Goal: Information Seeking & Learning: Check status

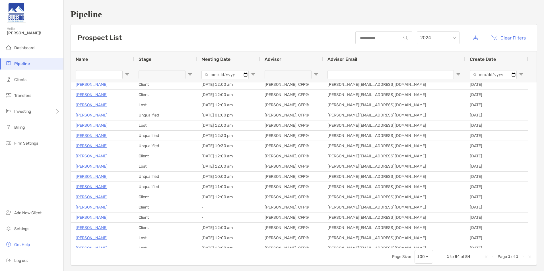
scroll to position [610, 0]
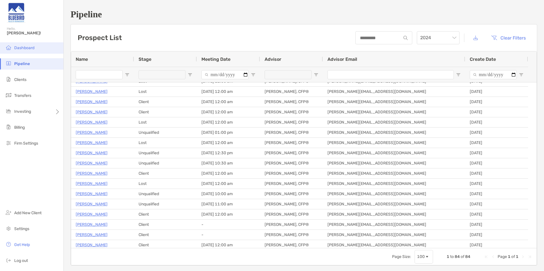
click at [28, 45] on li "Dashboard" at bounding box center [31, 47] width 63 height 11
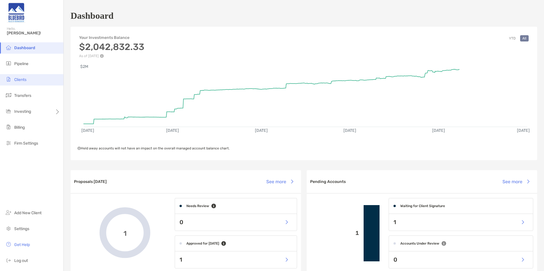
click at [25, 80] on span "Clients" at bounding box center [20, 79] width 12 height 5
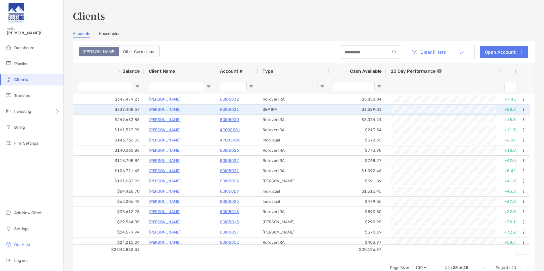
click at [165, 110] on p "[PERSON_NAME]" at bounding box center [165, 109] width 32 height 7
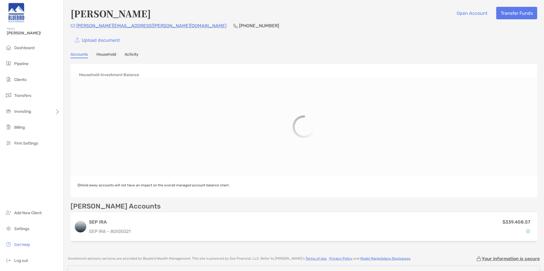
click at [131, 54] on link "Activity" at bounding box center [132, 55] width 14 height 6
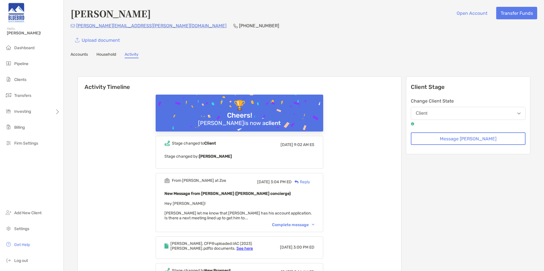
click at [81, 54] on link "Accounts" at bounding box center [79, 55] width 17 height 6
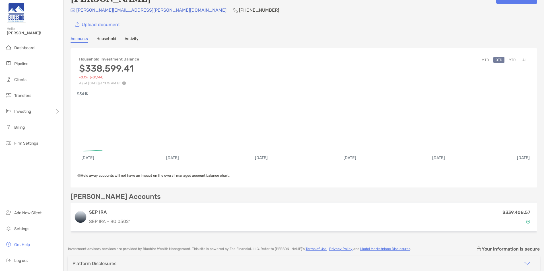
scroll to position [28, 0]
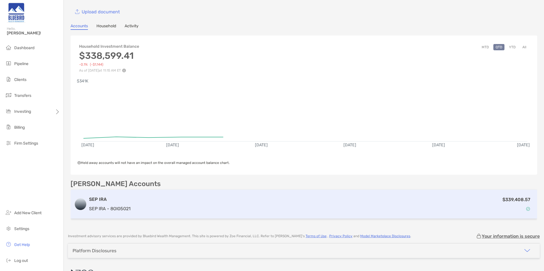
click at [142, 203] on div "$339,408.57" at bounding box center [333, 204] width 401 height 16
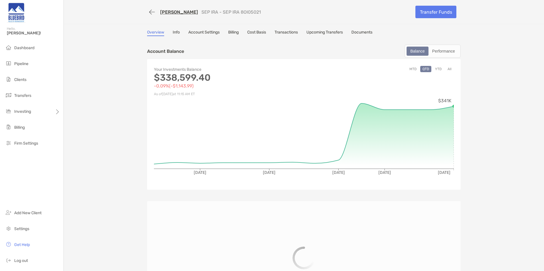
click at [282, 35] on link "Transactions" at bounding box center [285, 33] width 23 height 6
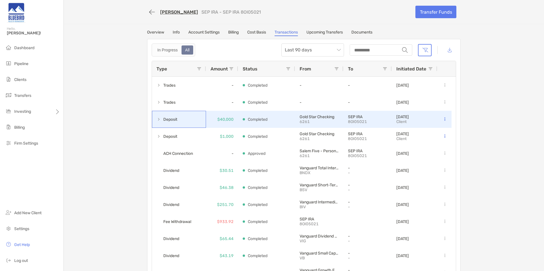
click at [156, 119] on span at bounding box center [158, 119] width 5 height 5
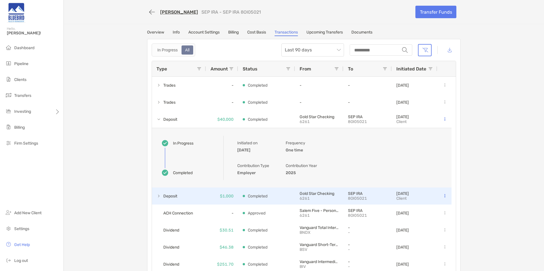
click at [156, 195] on span at bounding box center [158, 196] width 5 height 5
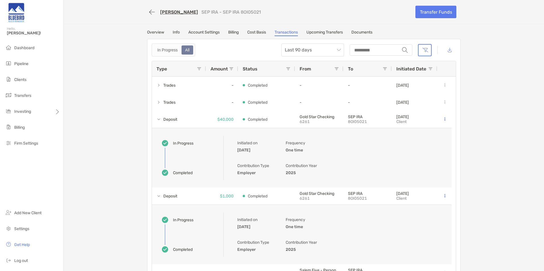
click at [294, 16] on div "[PERSON_NAME] SEP IRA - SEP IRA 8OI05021" at bounding box center [279, 12] width 264 height 11
